Goal: Task Accomplishment & Management: Complete application form

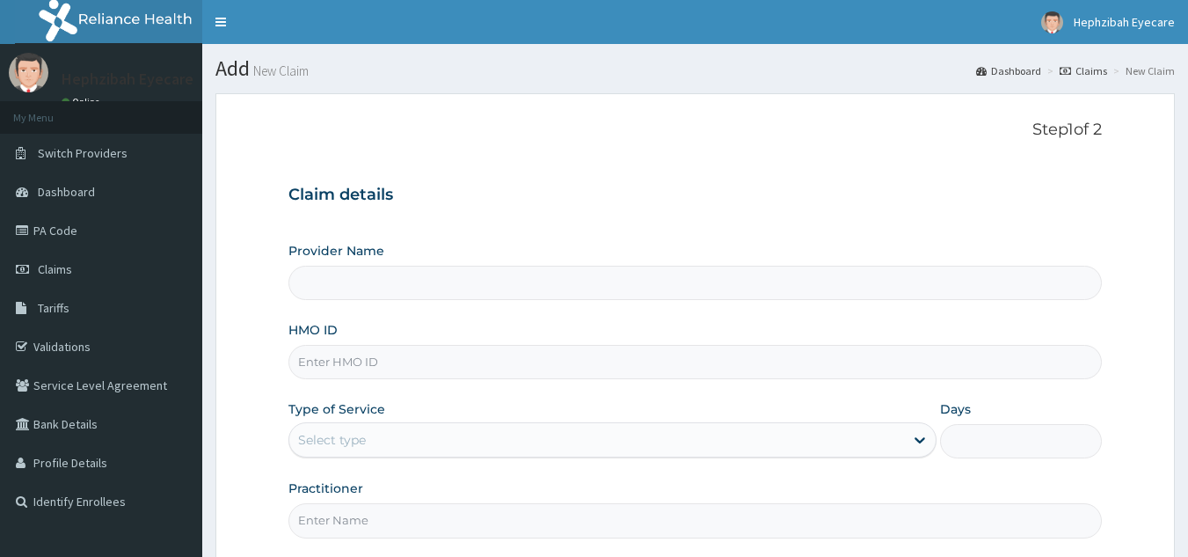
click at [344, 360] on input "HMO ID" at bounding box center [696, 362] width 815 height 34
type input "IEE"
type input "HEPHZIBAH EYE CARE - Sangotedo"
type input "IEE/10008/C"
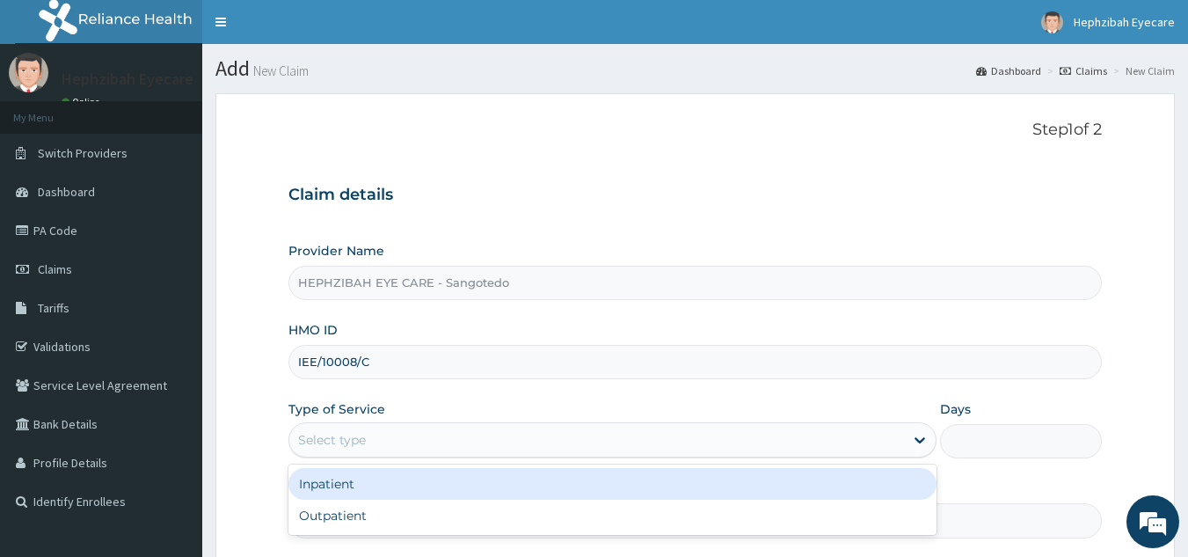
click at [398, 456] on div "Select type" at bounding box center [613, 439] width 648 height 35
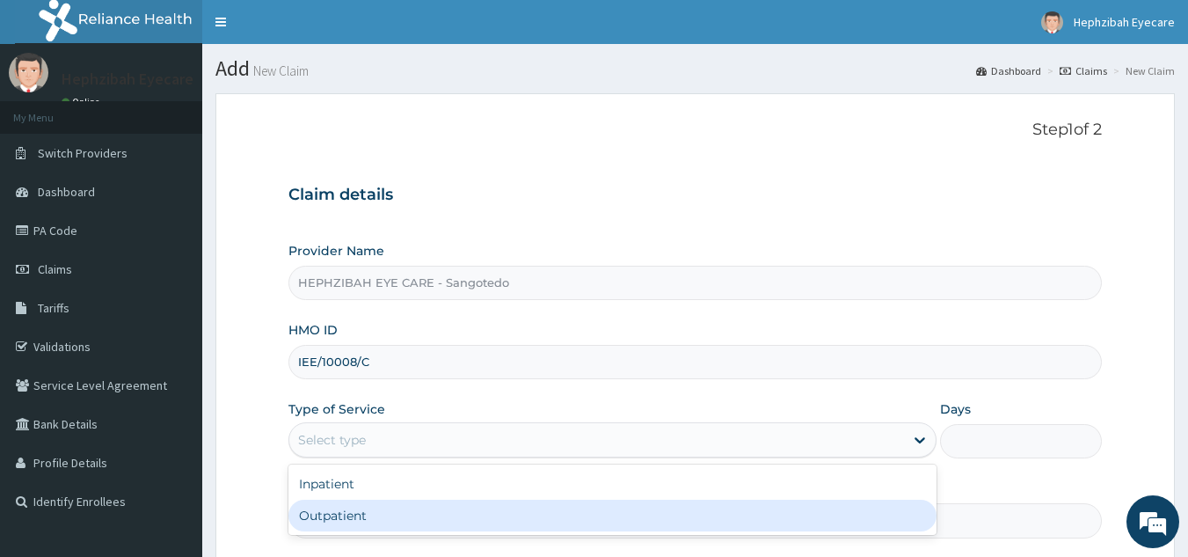
click at [309, 522] on div "Outpatient" at bounding box center [613, 516] width 648 height 32
type input "1"
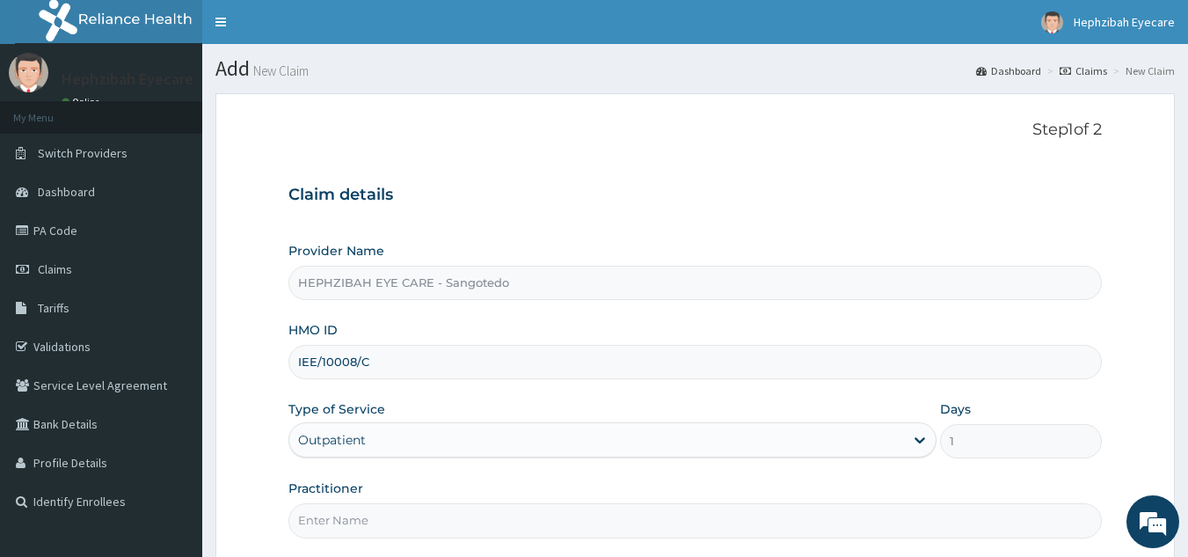
click at [378, 523] on input "Practitioner" at bounding box center [696, 520] width 815 height 34
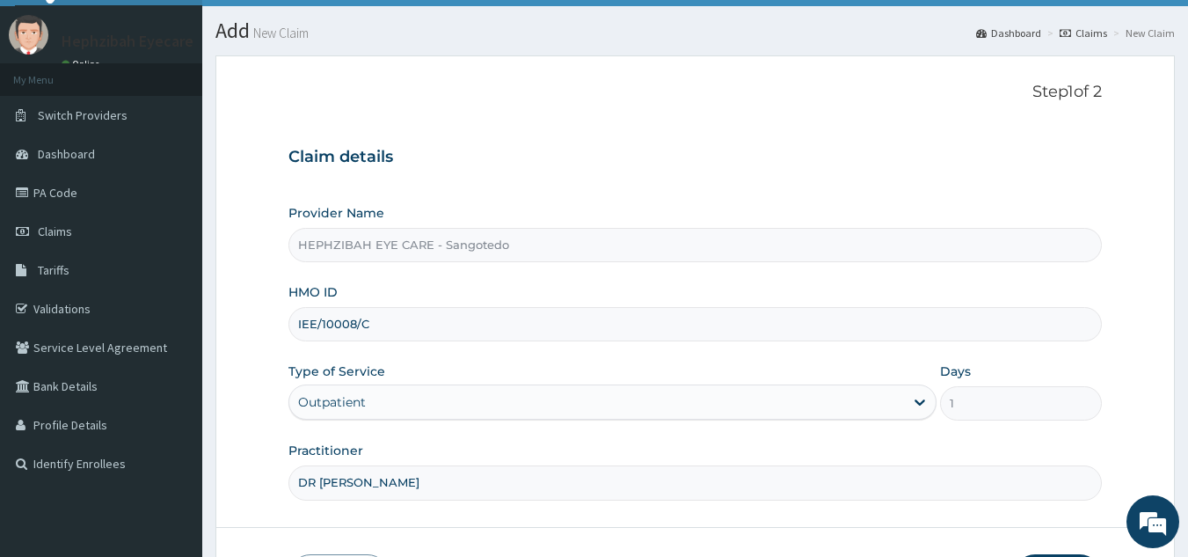
scroll to position [166, 0]
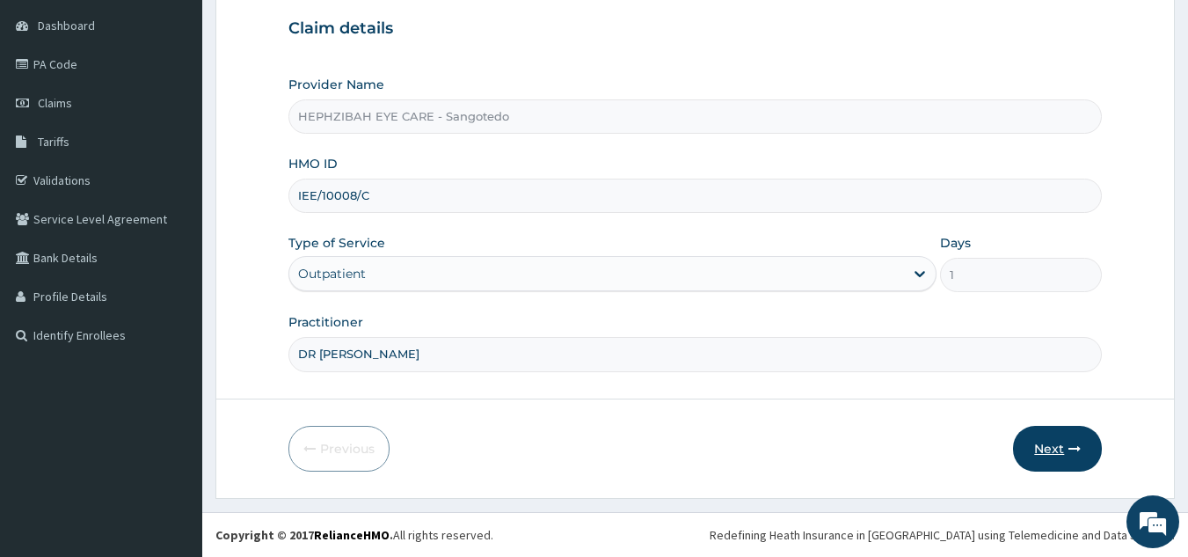
type input "DR [PERSON_NAME]"
click at [1046, 451] on button "Next" at bounding box center [1057, 449] width 89 height 46
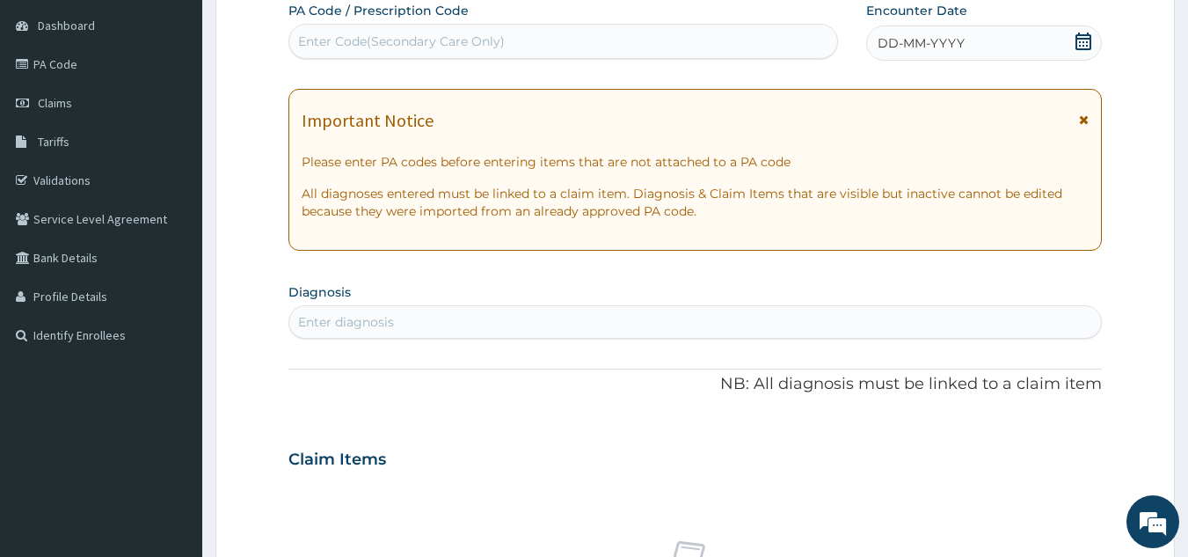
click at [585, 40] on div "Enter Code(Secondary Care Only)" at bounding box center [563, 41] width 549 height 28
paste input "PA/697CF4"
type input "PA/697CF4"
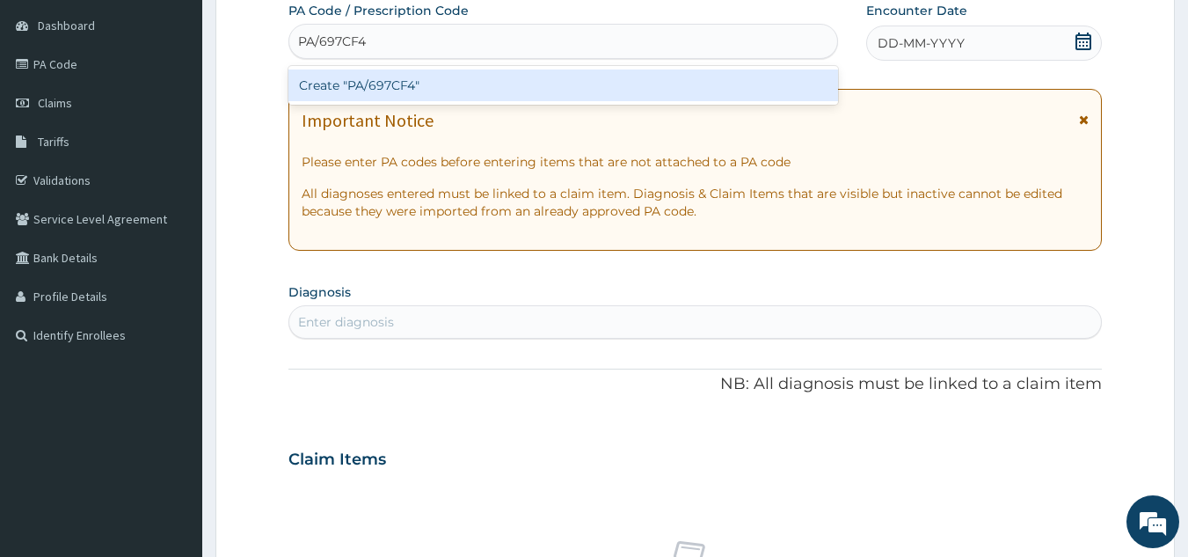
click at [498, 89] on div "Create "PA/697CF4"" at bounding box center [564, 85] width 551 height 32
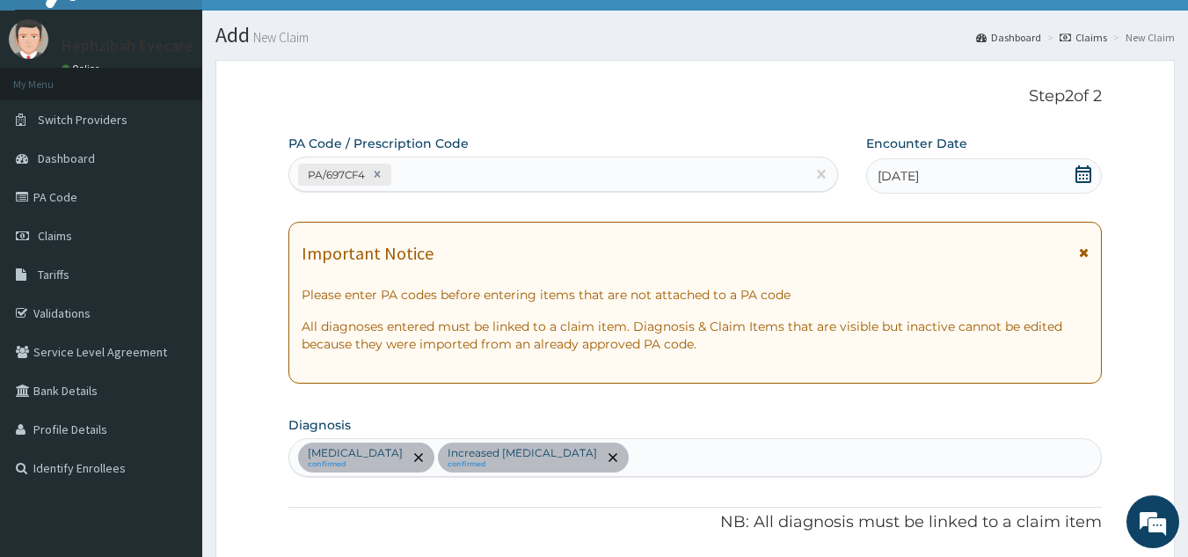
scroll to position [0, 0]
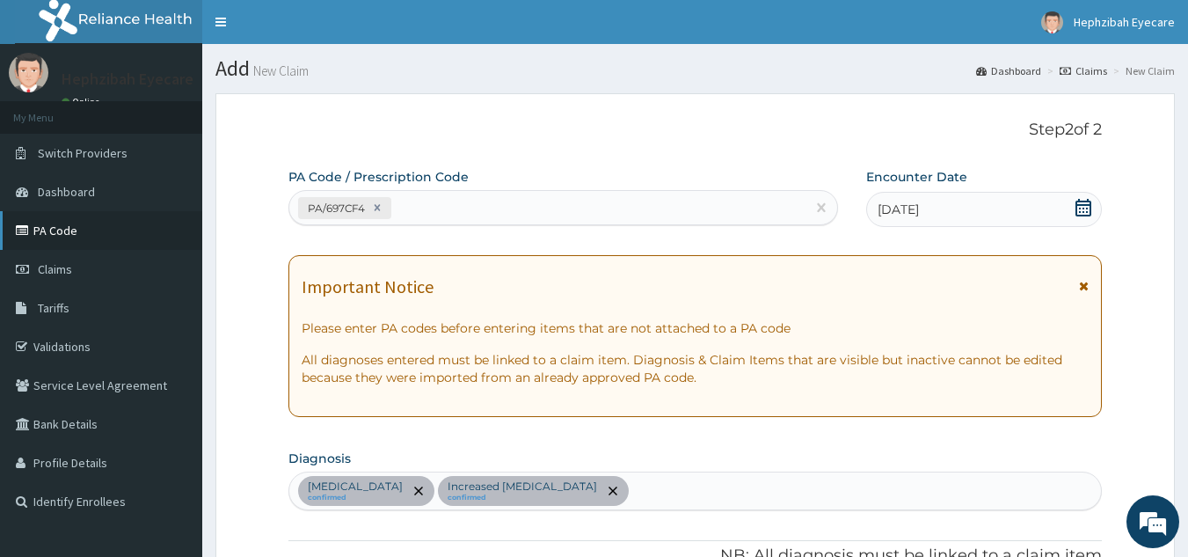
click at [42, 224] on link "PA Code" at bounding box center [101, 230] width 202 height 39
